Goal: Task Accomplishment & Management: Complete application form

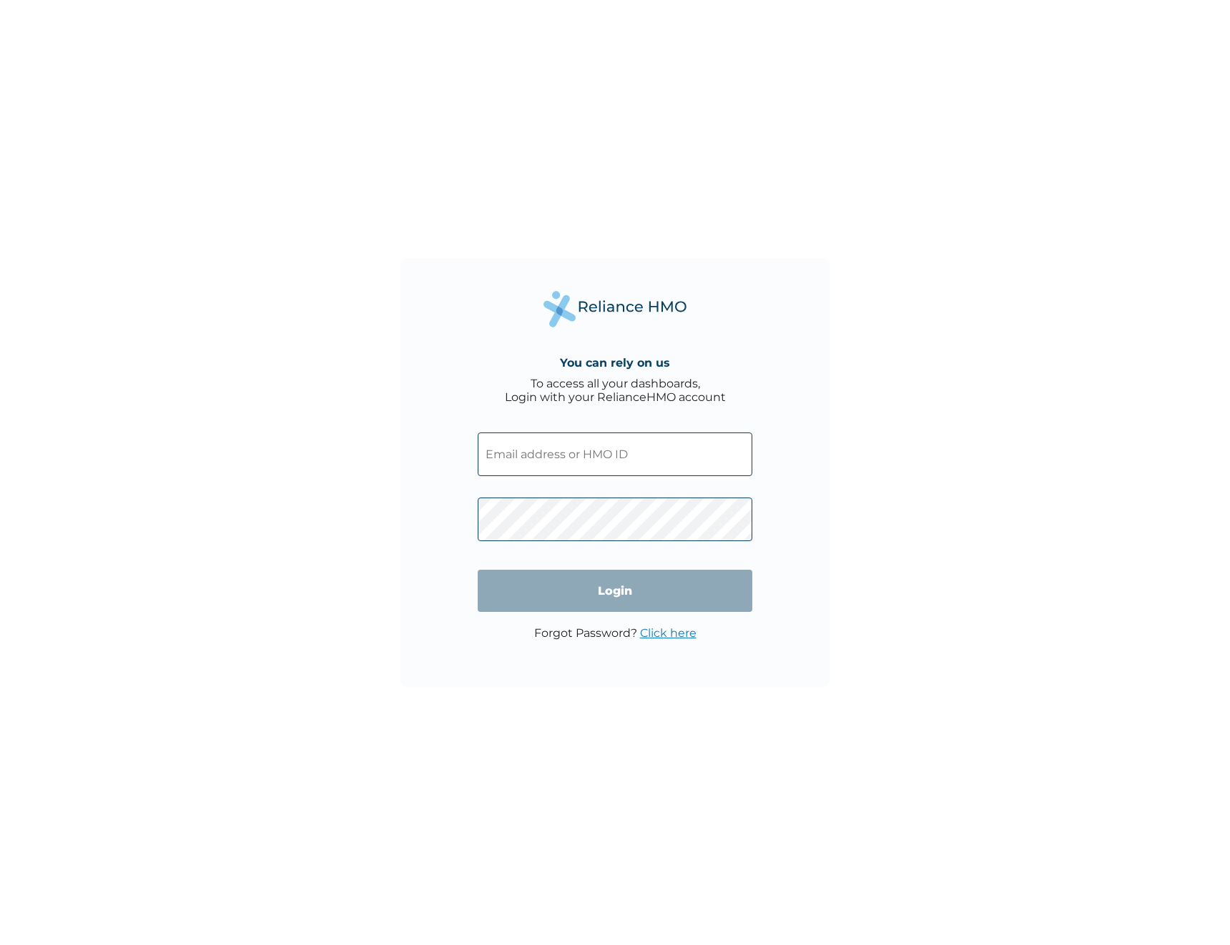
click at [580, 452] on input "text" at bounding box center [615, 454] width 274 height 44
paste input "SSE/10138/A"
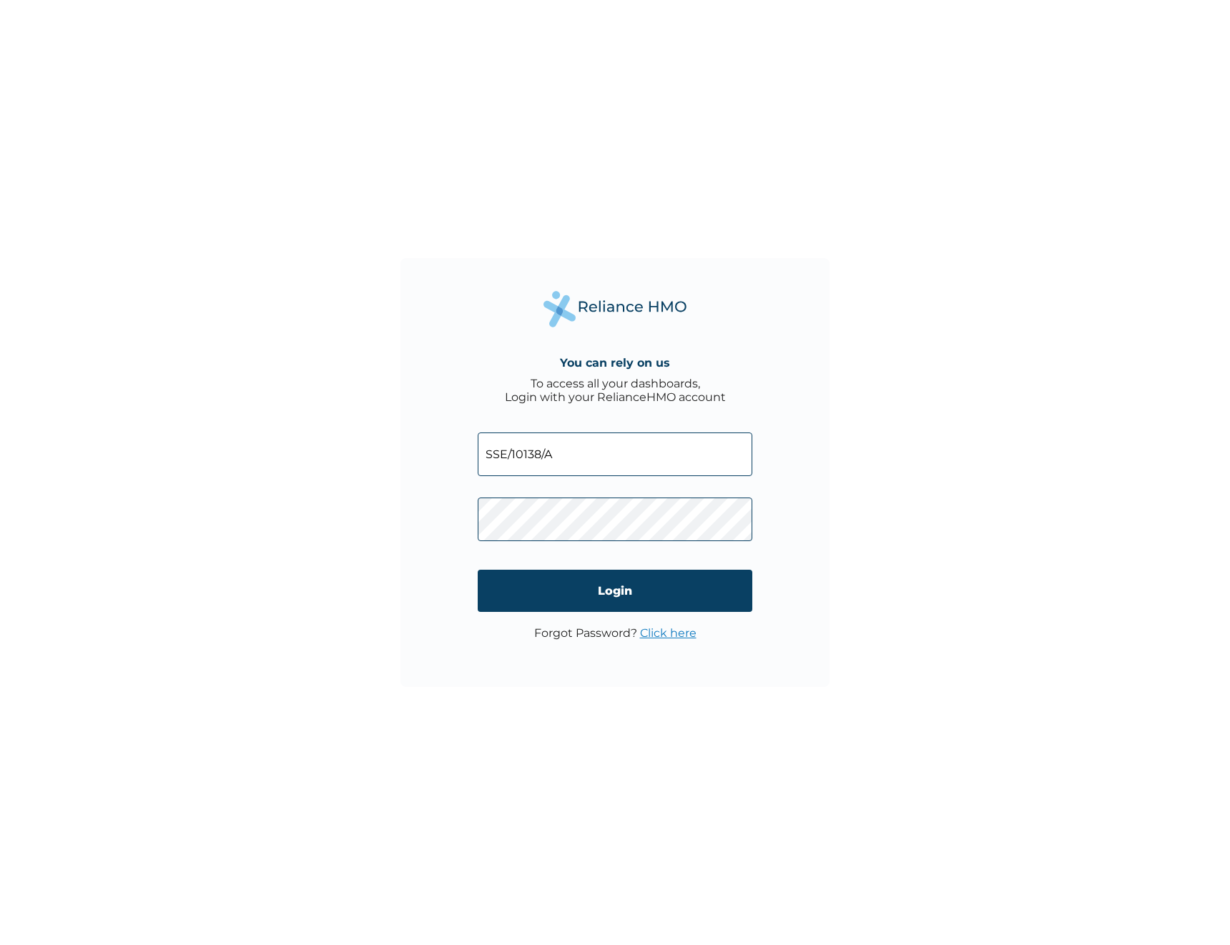
type input "SSE/10138/A"
click at [676, 592] on input "Login" at bounding box center [615, 591] width 274 height 42
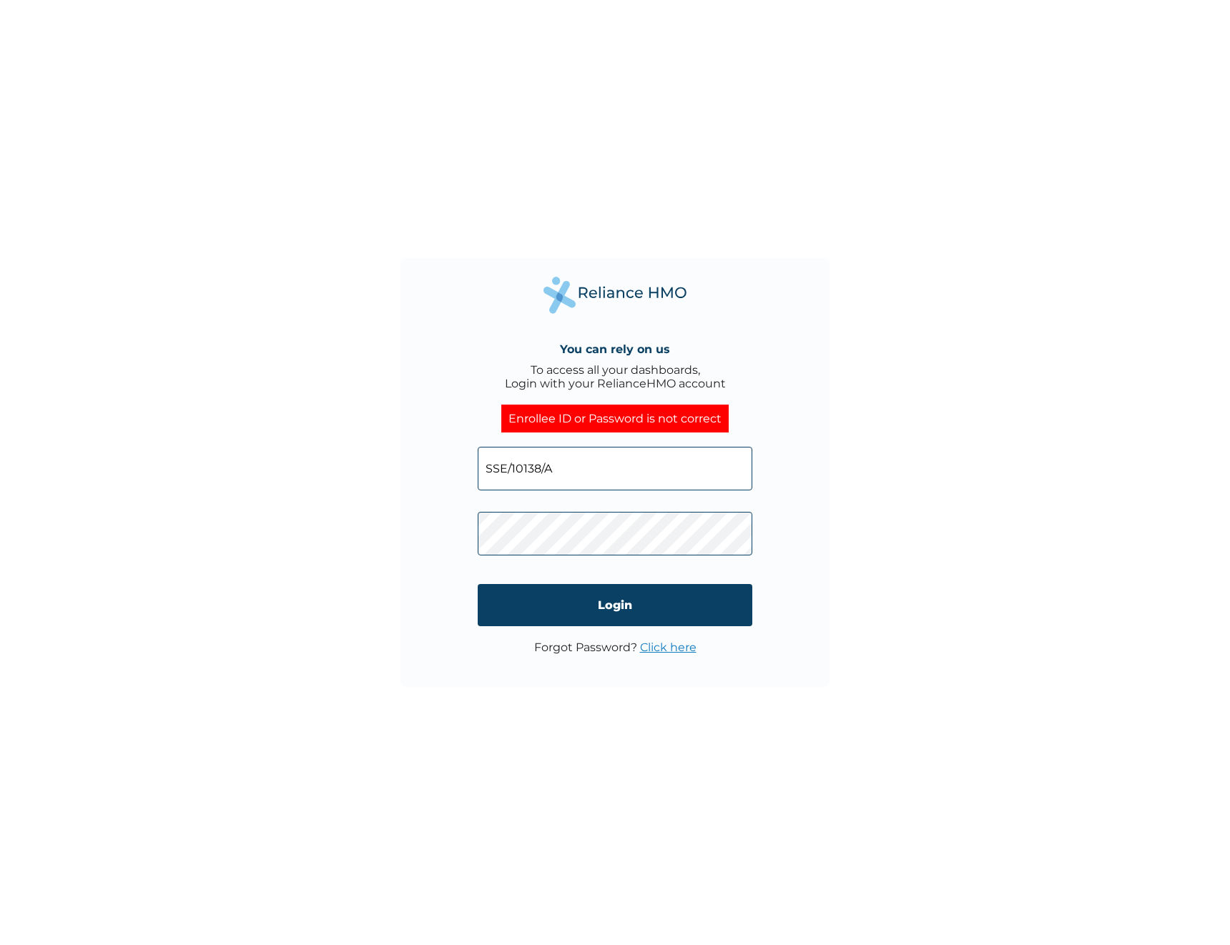
click at [673, 646] on link "Click here" at bounding box center [668, 647] width 56 height 14
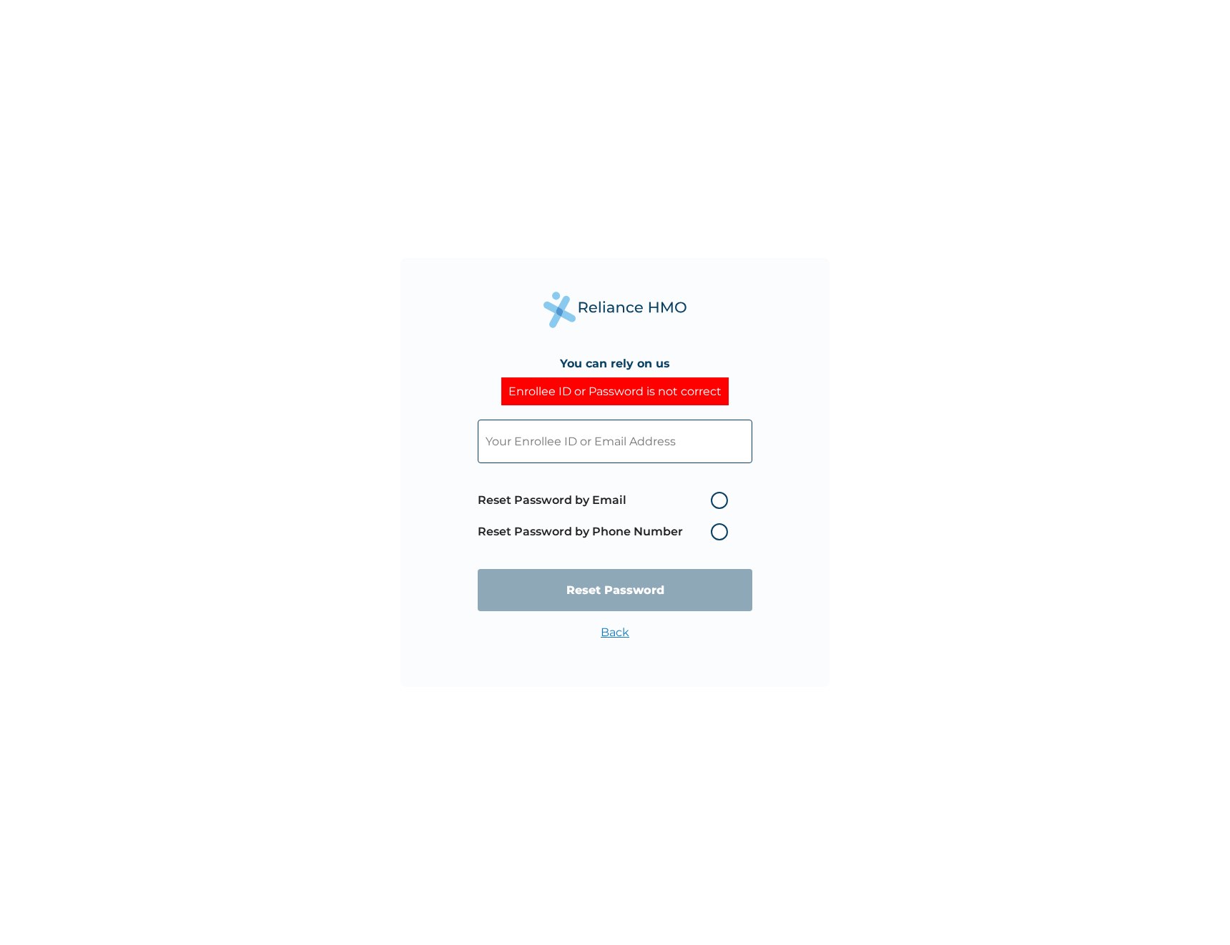
click at [588, 432] on input "text" at bounding box center [615, 442] width 274 height 44
type input "ridwan@sunfi.co"
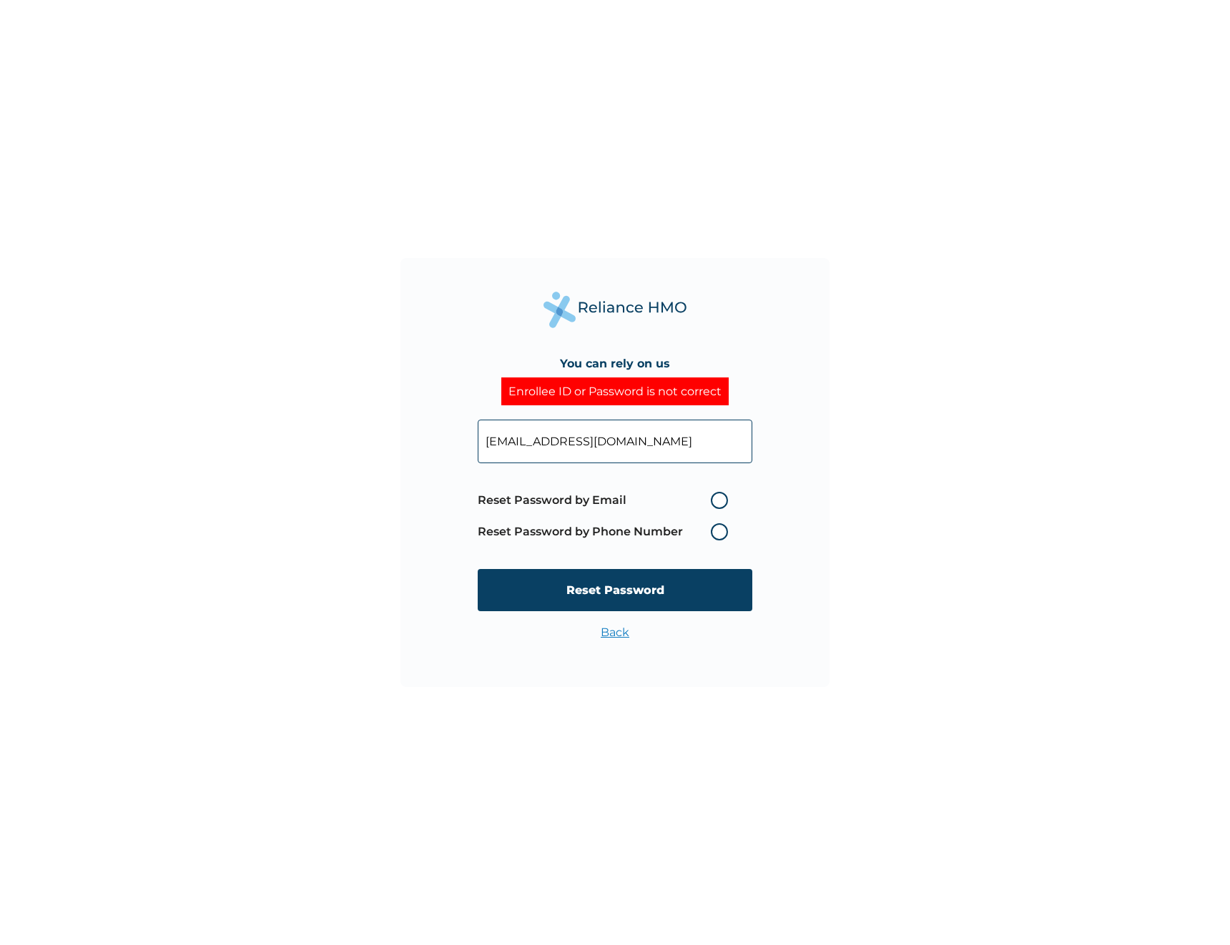
click at [718, 499] on label "Reset Password by Email" at bounding box center [606, 500] width 257 height 17
click at [713, 499] on input "Reset Password by Email" at bounding box center [702, 500] width 23 height 23
radio input "true"
click at [656, 599] on input "Reset Password" at bounding box center [615, 590] width 274 height 42
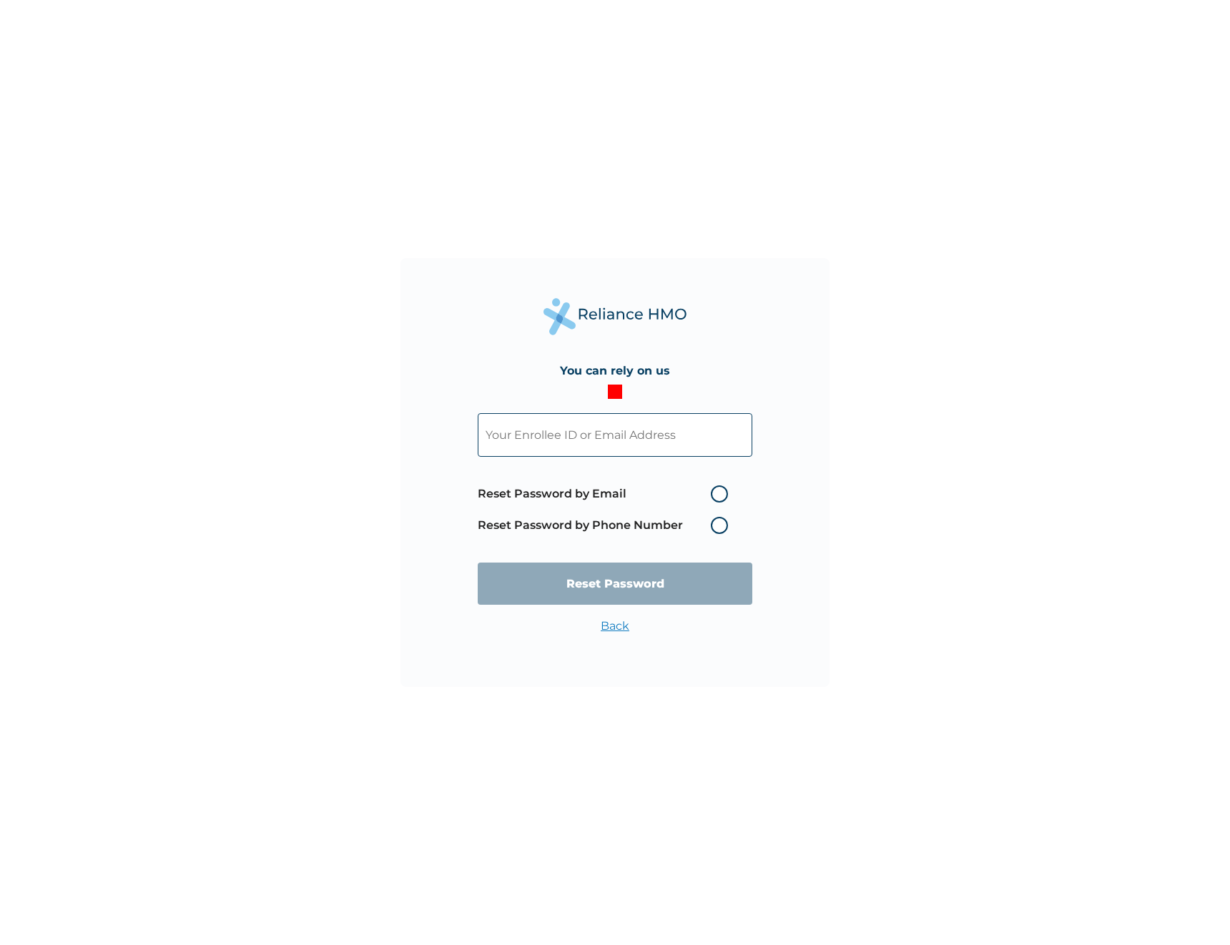
click at [548, 435] on input "text" at bounding box center [615, 435] width 274 height 44
paste input "DFDr59XHsi"
type input "DFDr59XHsi"
click at [533, 444] on input "text" at bounding box center [615, 435] width 274 height 44
click at [518, 497] on label "Reset Password by Email" at bounding box center [606, 493] width 257 height 17
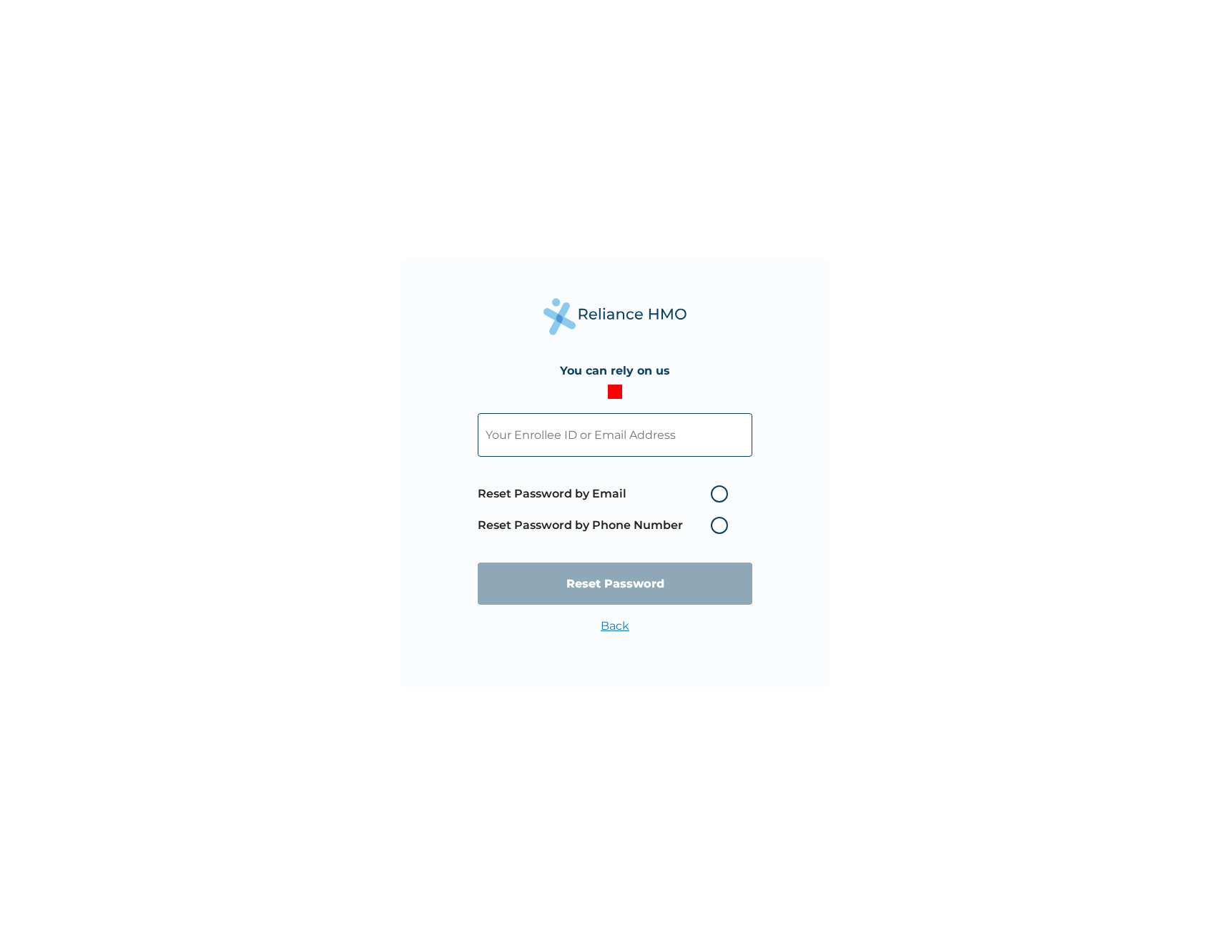
click at [540, 435] on input "text" at bounding box center [615, 435] width 274 height 44
type input "ridwan@sunfi.co"
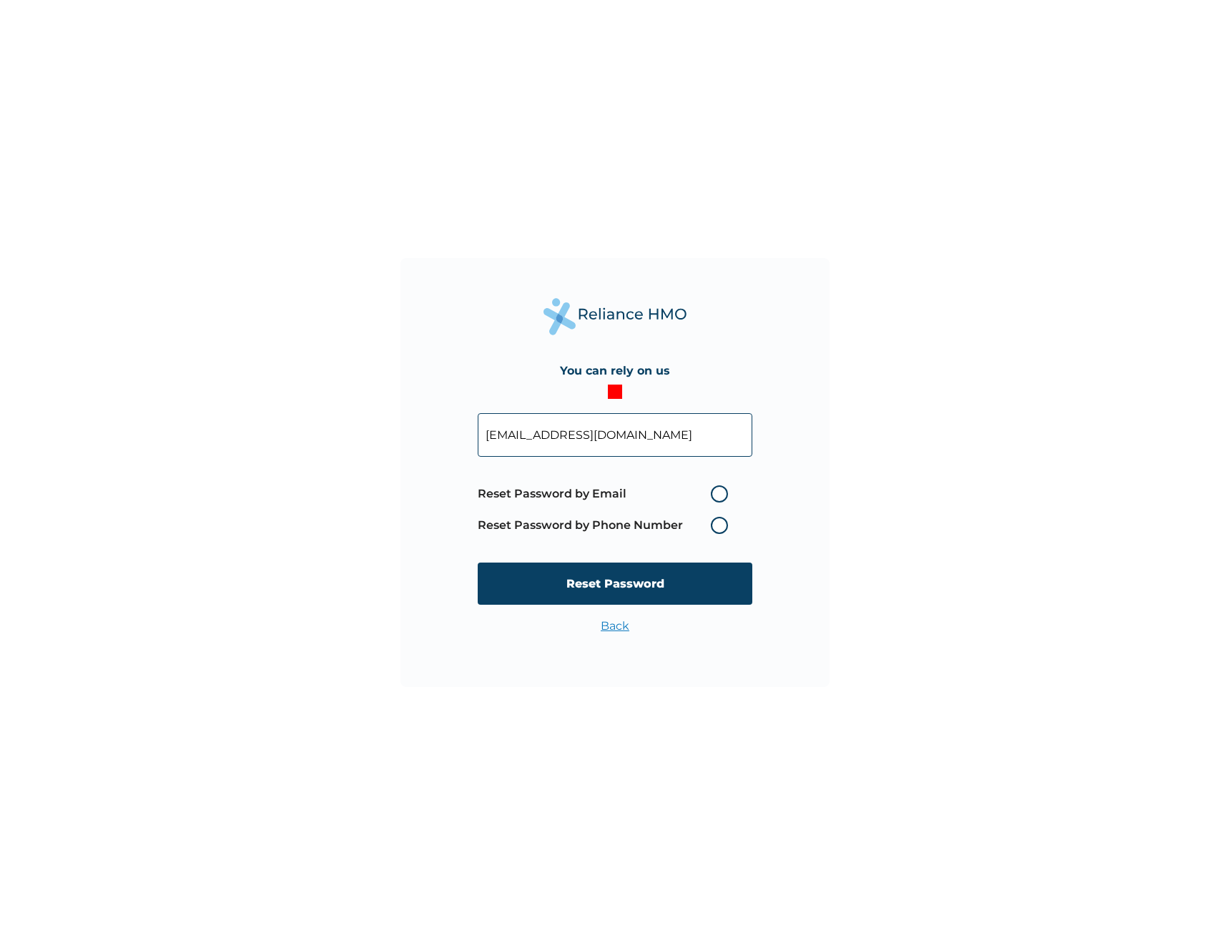
click at [555, 491] on label "Reset Password by Email" at bounding box center [606, 493] width 257 height 17
click at [691, 491] on input "Reset Password by Email" at bounding box center [702, 494] width 23 height 23
radio input "true"
click at [620, 590] on input "Reset Password" at bounding box center [615, 584] width 274 height 42
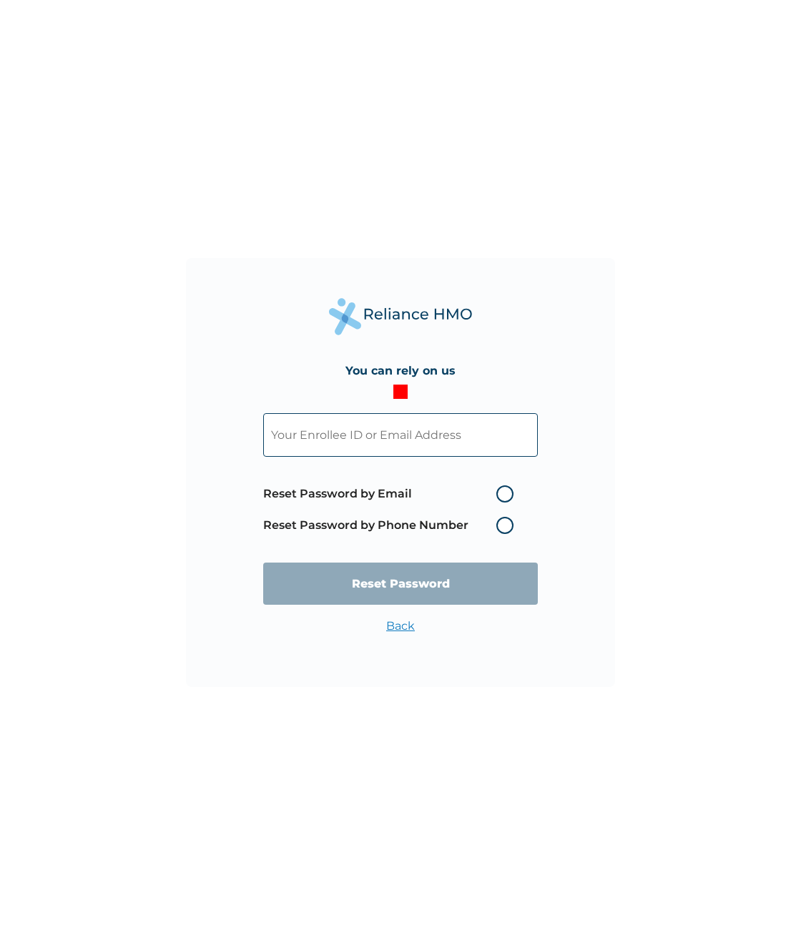
click at [692, 433] on div "You can rely on us Reset Password by Email Reset Password by Phone Number Reset…" at bounding box center [400, 472] width 801 height 945
click at [424, 429] on input "text" at bounding box center [400, 435] width 274 height 44
type input "[EMAIL_ADDRESS][DOMAIN_NAME]"
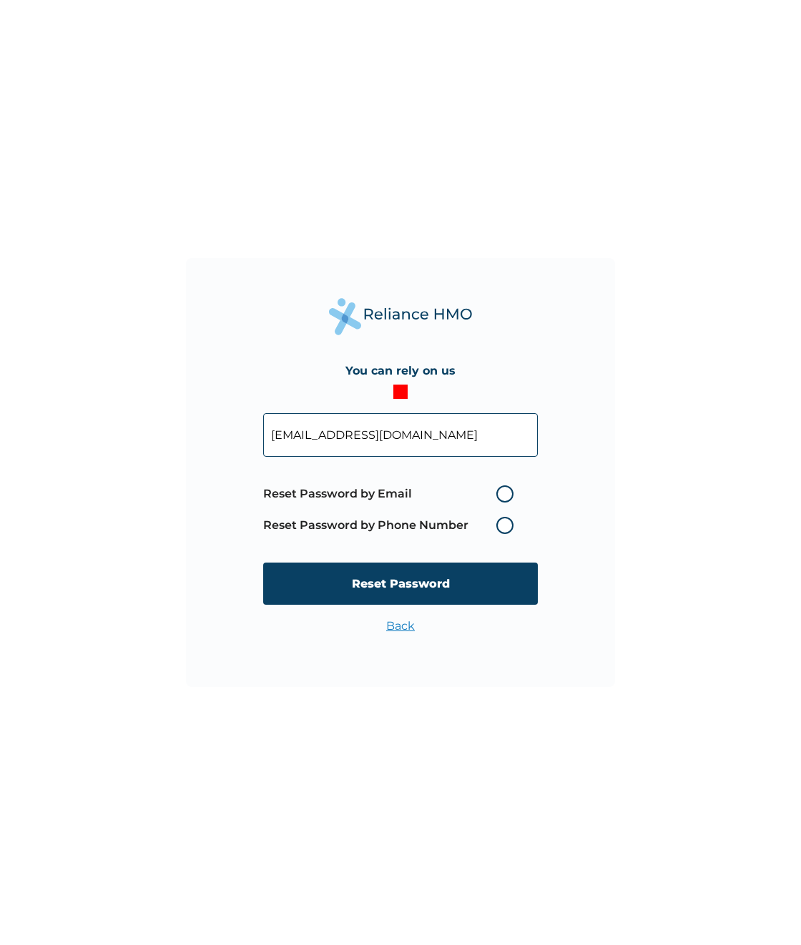
click at [425, 496] on label "Reset Password by Email" at bounding box center [391, 493] width 257 height 17
click at [476, 496] on input "Reset Password by Email" at bounding box center [487, 494] width 23 height 23
radio input "true"
click at [455, 581] on input "Reset Password" at bounding box center [400, 584] width 274 height 42
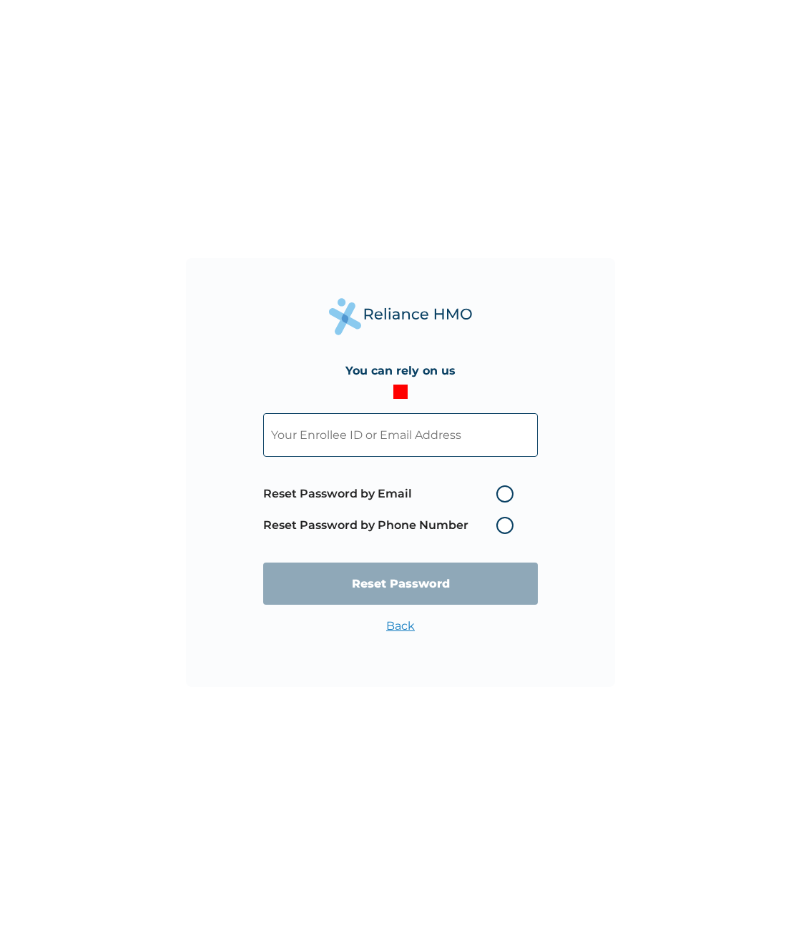
click at [381, 442] on input "text" at bounding box center [400, 435] width 274 height 44
paste input "SSE/10138/A"
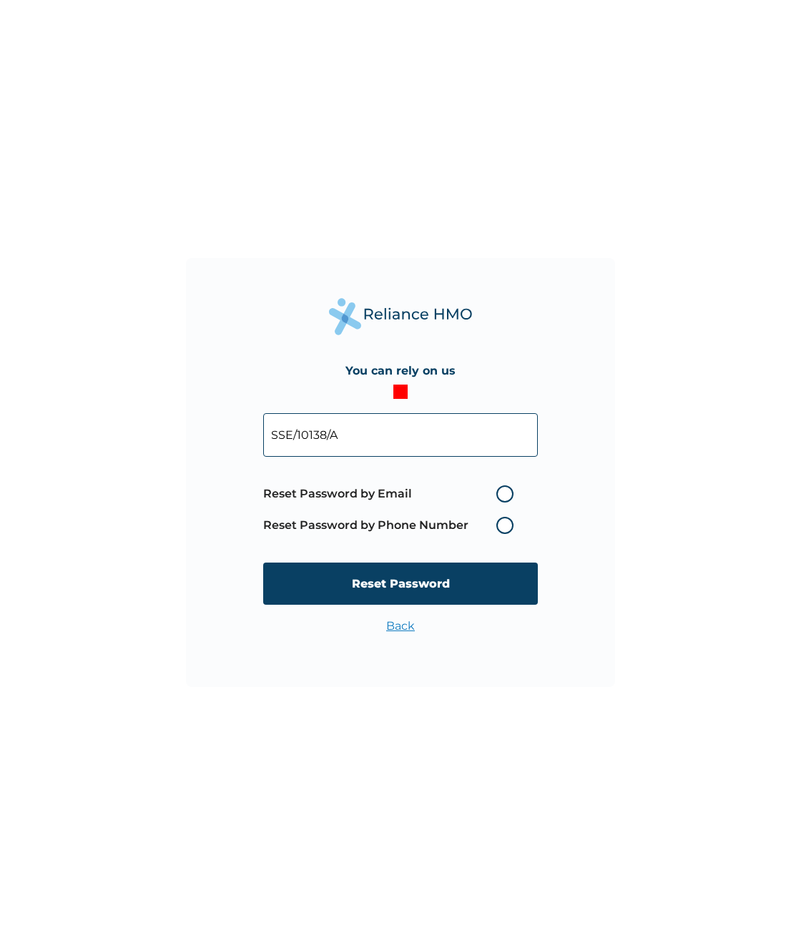
type input "SSE/10138/A"
click at [372, 490] on label "Reset Password by Email" at bounding box center [391, 493] width 257 height 17
click at [476, 490] on input "Reset Password by Email" at bounding box center [487, 494] width 23 height 23
radio input "true"
click at [375, 580] on input "Reset Password" at bounding box center [400, 584] width 274 height 42
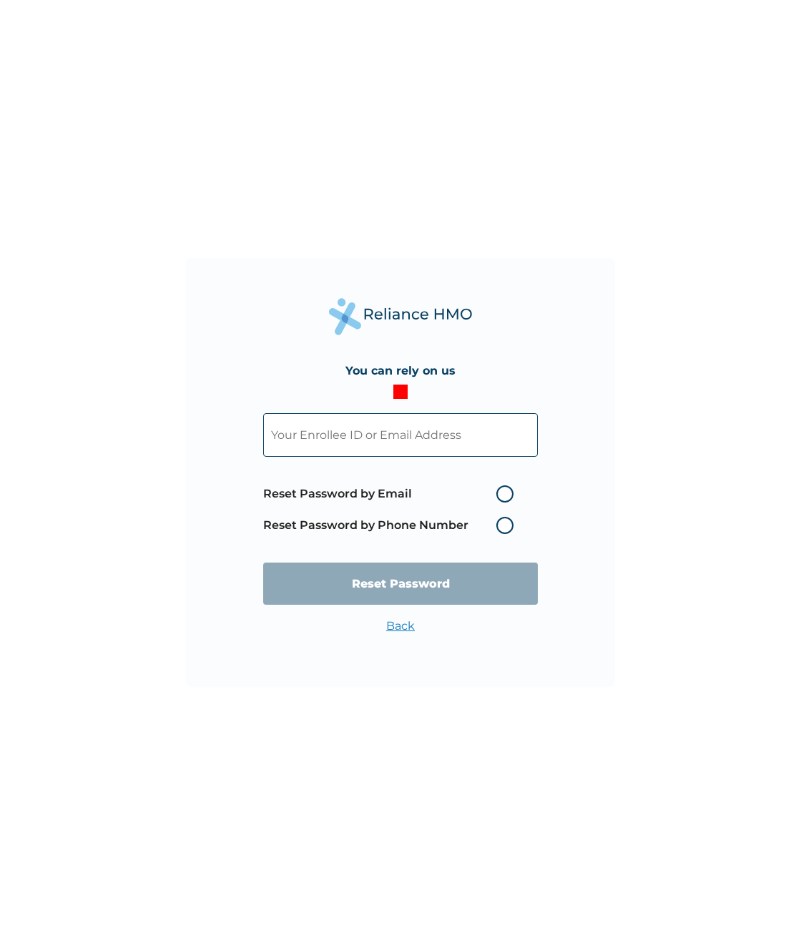
click at [558, 171] on div "You can rely on us Reset Password by Email Reset Password by Phone Number Reset…" at bounding box center [400, 472] width 801 height 945
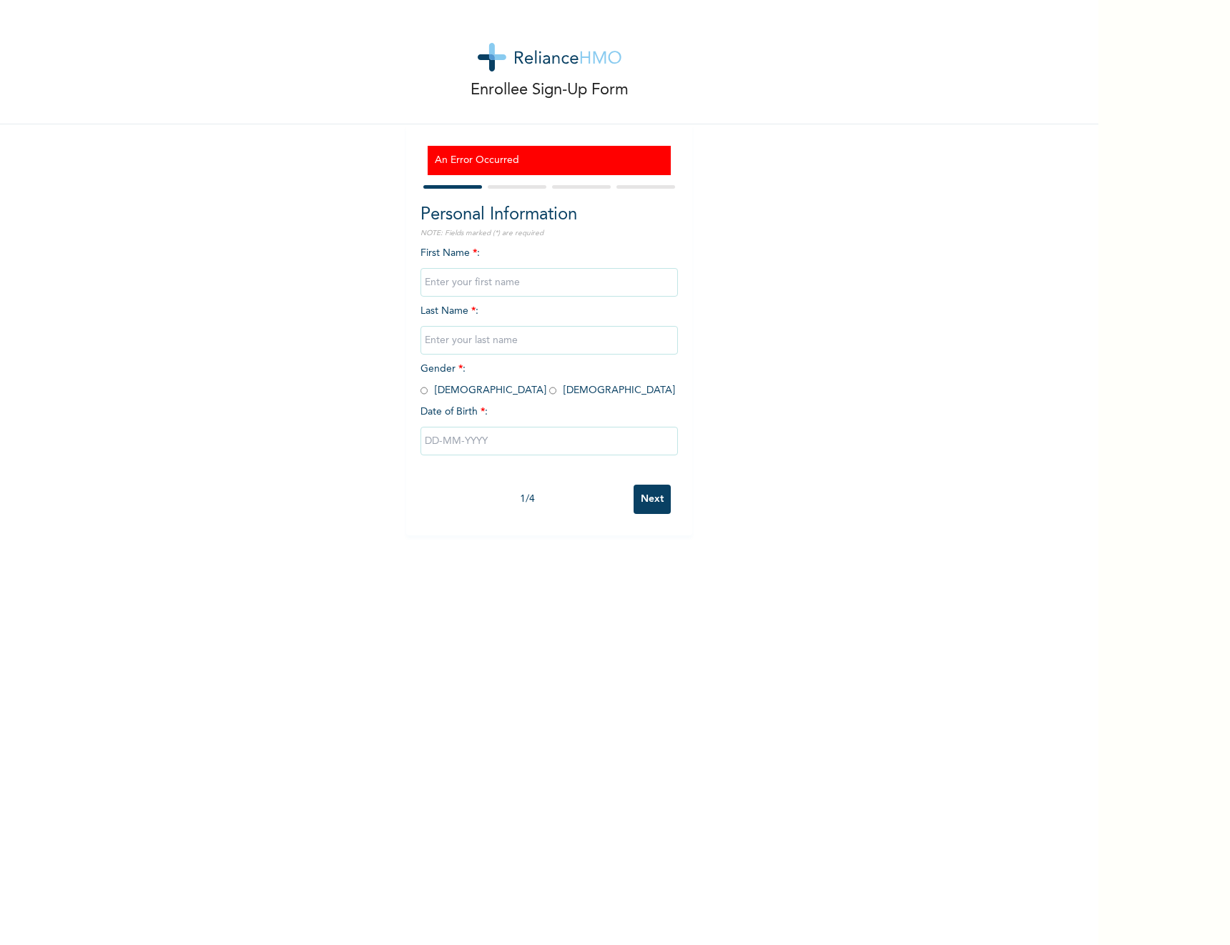
click at [520, 287] on input "text" at bounding box center [548, 282] width 257 height 29
type input "Ridwan"
click at [503, 328] on input "text" at bounding box center [548, 340] width 257 height 29
type input "Ajanaku"
click at [420, 391] on input "radio" at bounding box center [423, 391] width 7 height 14
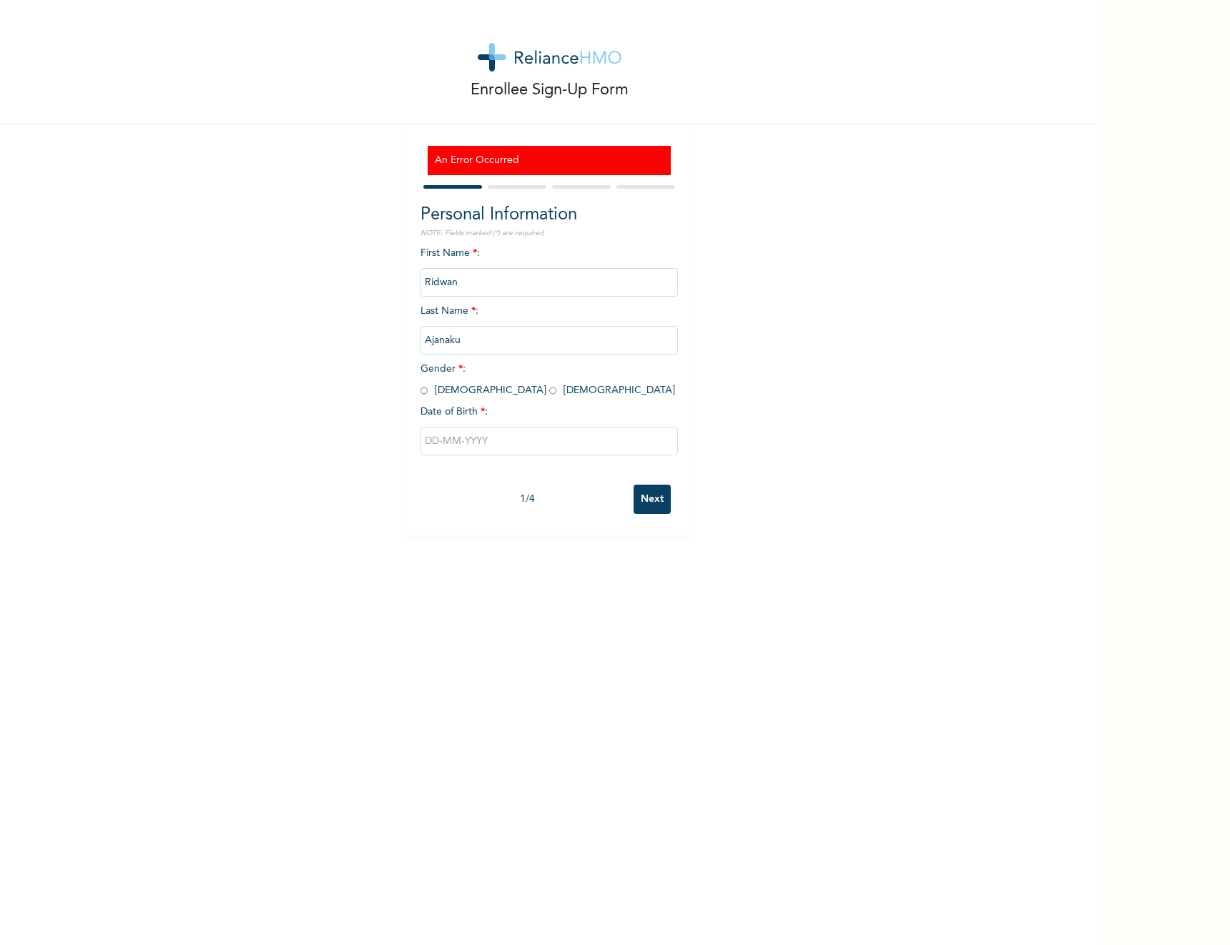
radio input "true"
click at [470, 438] on input "text" at bounding box center [548, 441] width 257 height 29
click at [521, 497] on select "January February March April May June July August September October November De…" at bounding box center [521, 497] width 76 height 29
select select "3"
click at [483, 483] on select "January February March April May June July August September October November De…" at bounding box center [521, 497] width 76 height 29
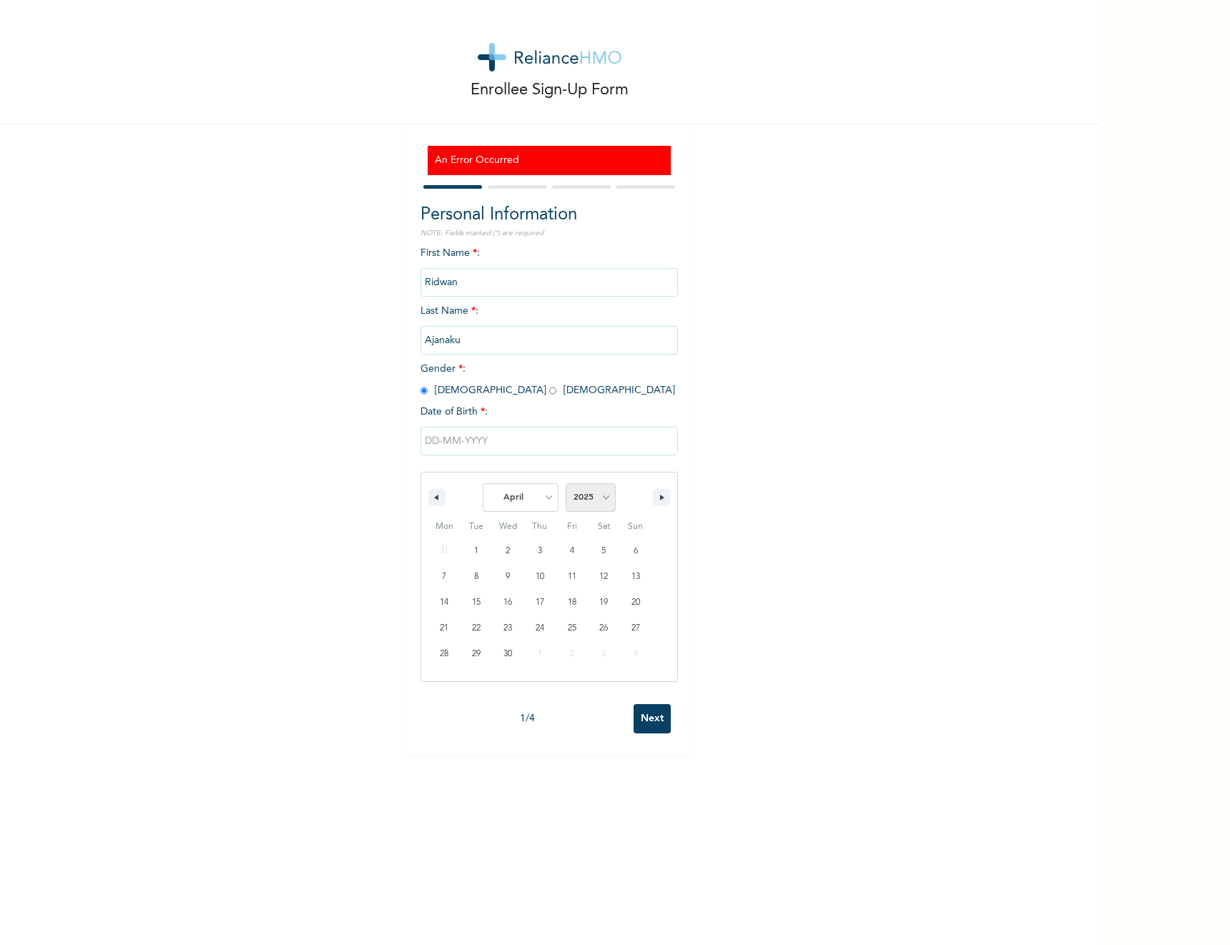
click at [565, 497] on select "2025 2024 2023 2022 2021 2020 2019 2018 2017 2016 2015 2014 2013 2012 2011 2010…" at bounding box center [590, 497] width 50 height 29
select select "1998"
click at [565, 483] on select "2025 2024 2023 2022 2021 2020 2019 2018 2017 2016 2015 2014 2013 2012 2011 2010…" at bounding box center [590, 497] width 50 height 29
type input "04/02/1998"
click at [640, 505] on input "Next" at bounding box center [651, 499] width 37 height 29
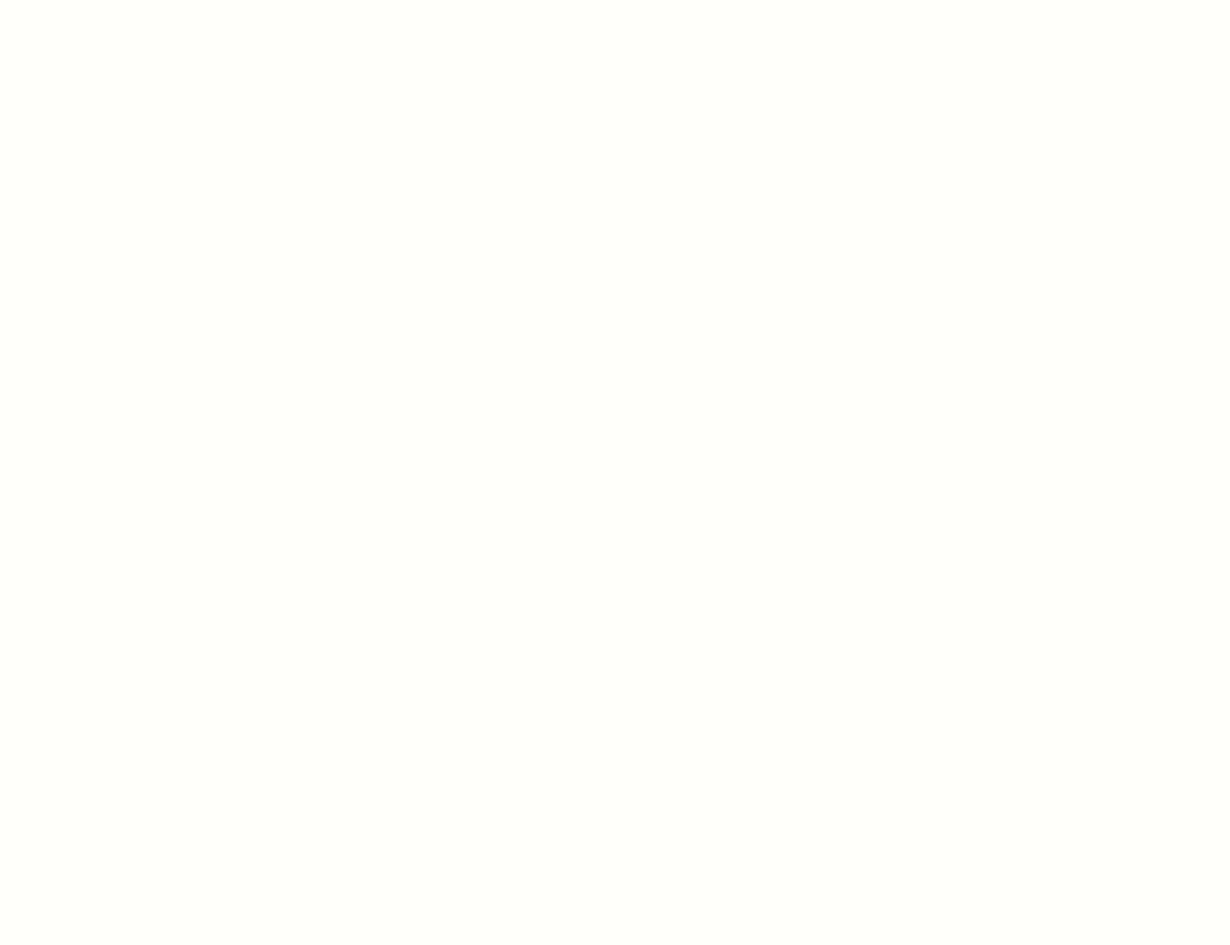
click at [605, 331] on div at bounding box center [615, 472] width 1230 height 945
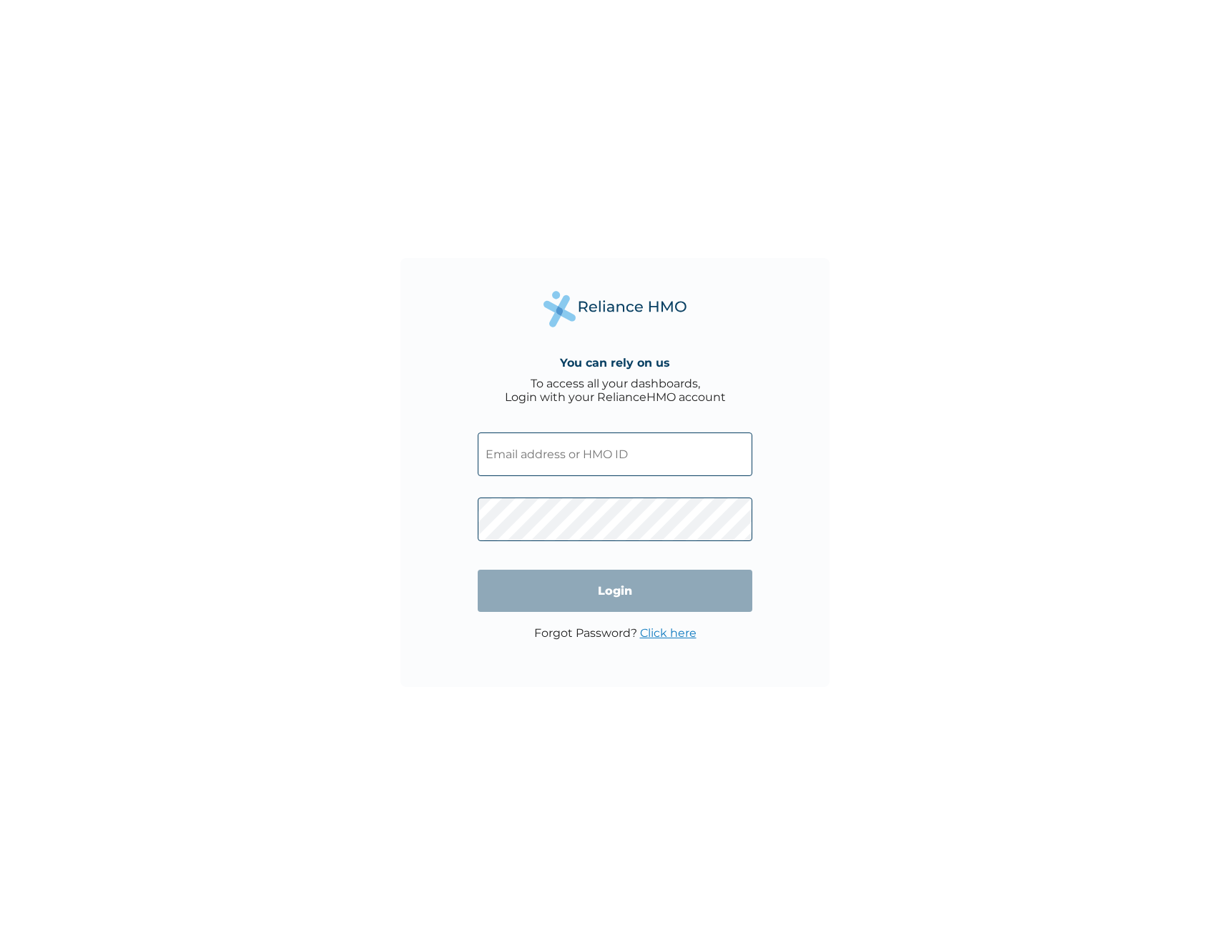
click at [564, 457] on input "text" at bounding box center [615, 454] width 274 height 44
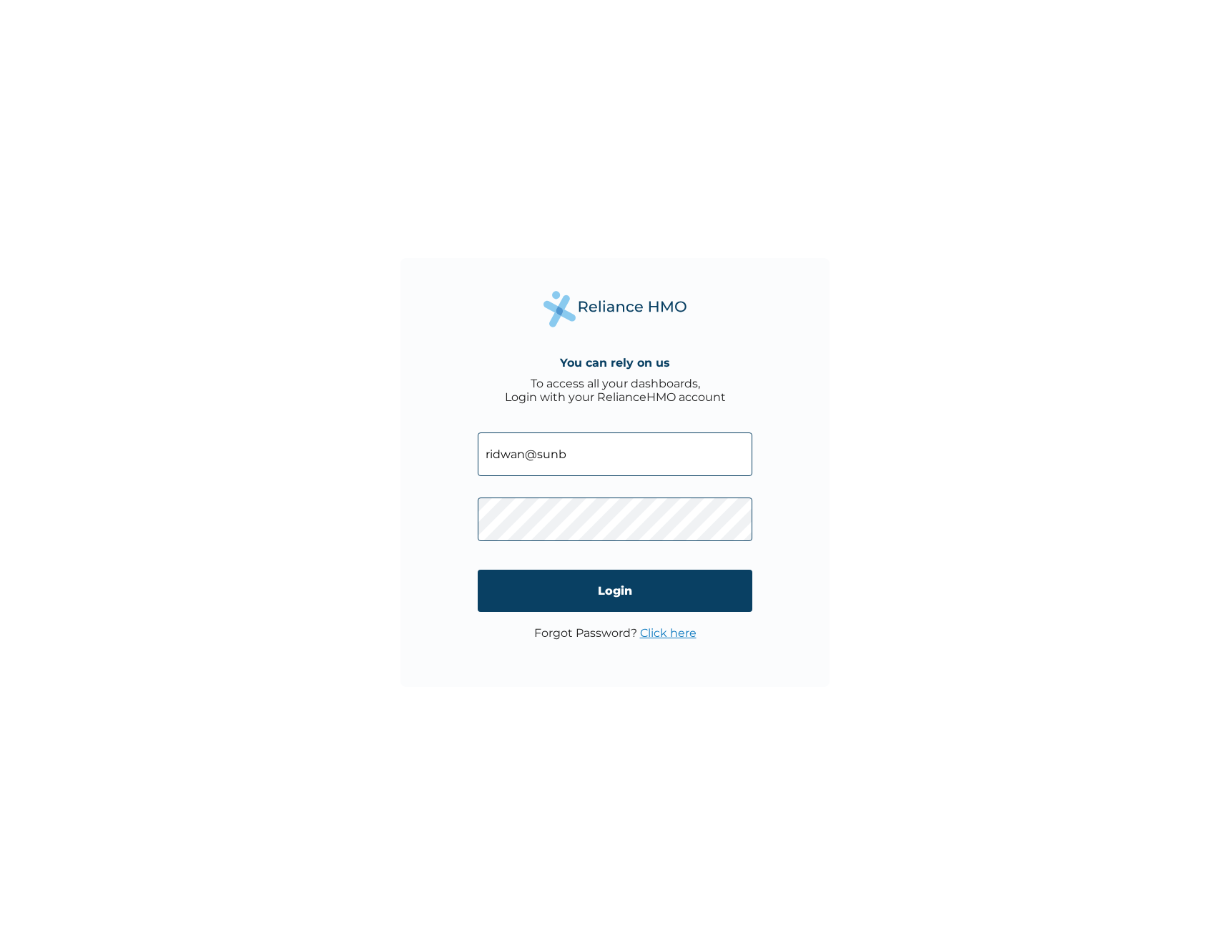
type input "[EMAIL_ADDRESS][DOMAIN_NAME]"
click at [656, 585] on input "Login" at bounding box center [615, 591] width 274 height 42
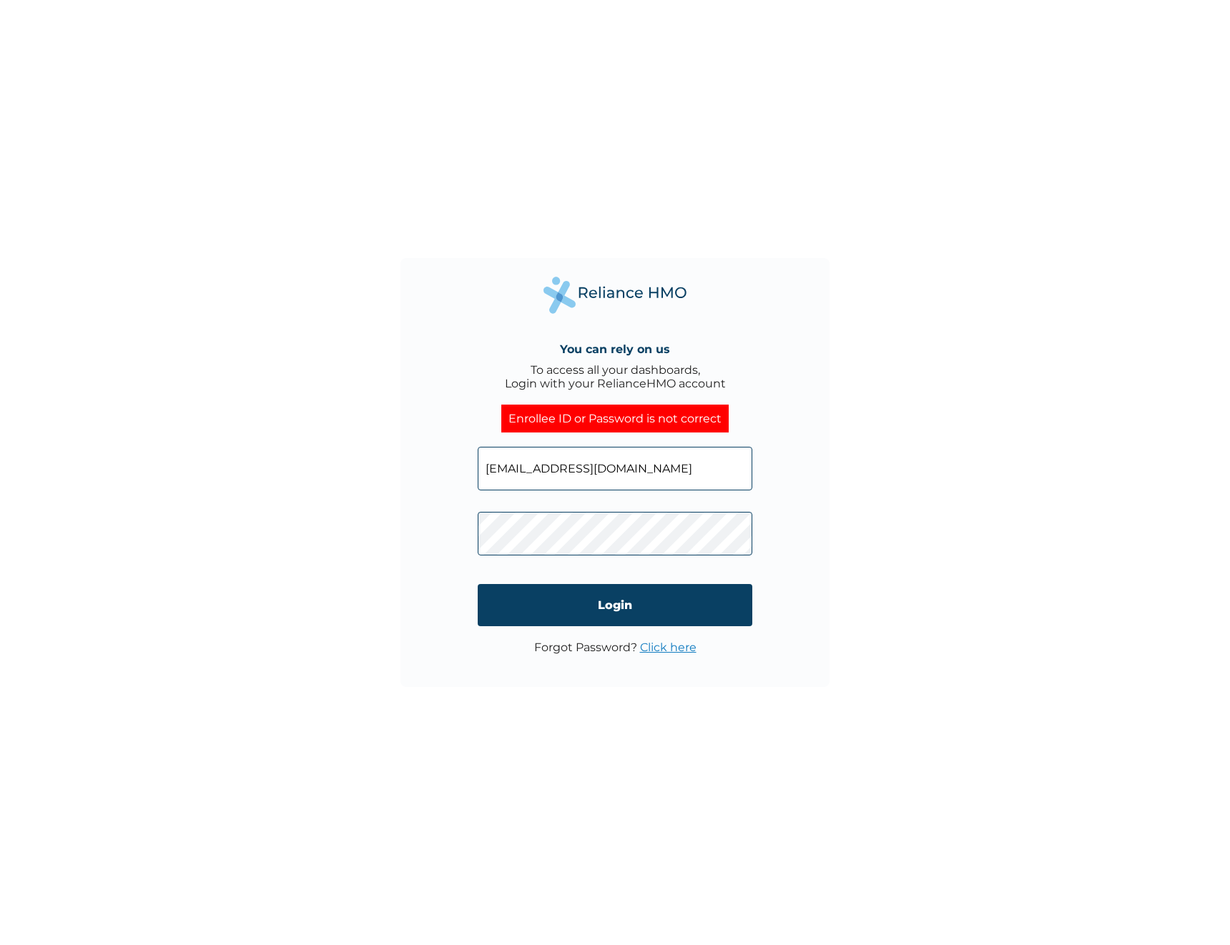
click input "Login" at bounding box center [615, 605] width 274 height 42
click at [339, 33] on div "You can rely on us To access all your dashboards, Login with your RelianceHMO a…" at bounding box center [615, 472] width 1230 height 945
